Goal: Information Seeking & Learning: Learn about a topic

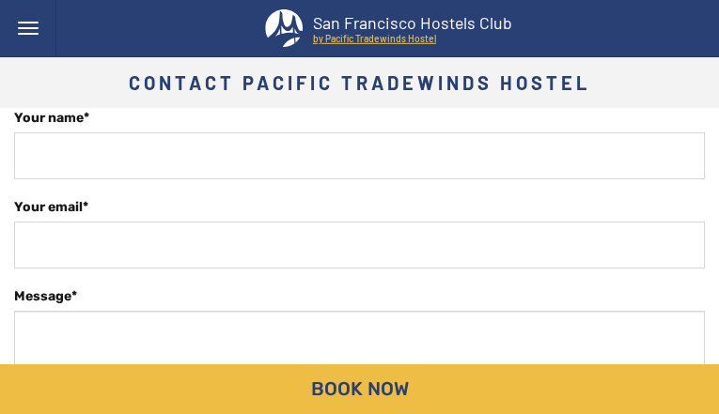
type input "ekAMpkzhAHsZCDhl"
type input "[EMAIL_ADDRESS][DOMAIN_NAME]"
